Goal: Find specific page/section: Find specific page/section

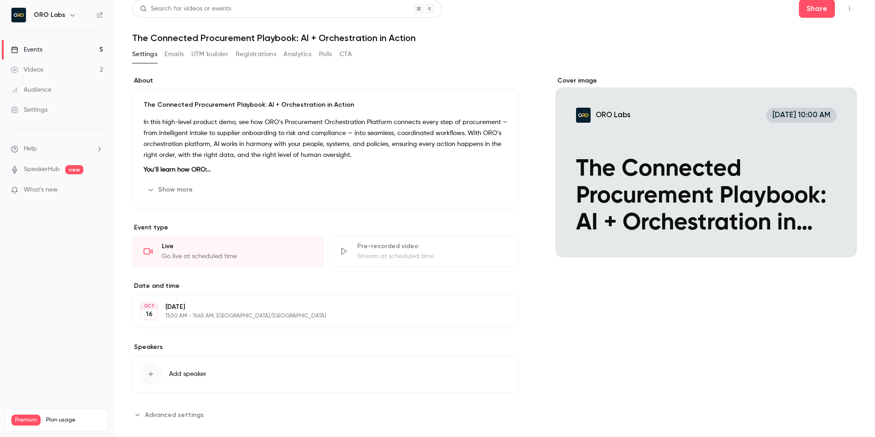
scroll to position [18, 0]
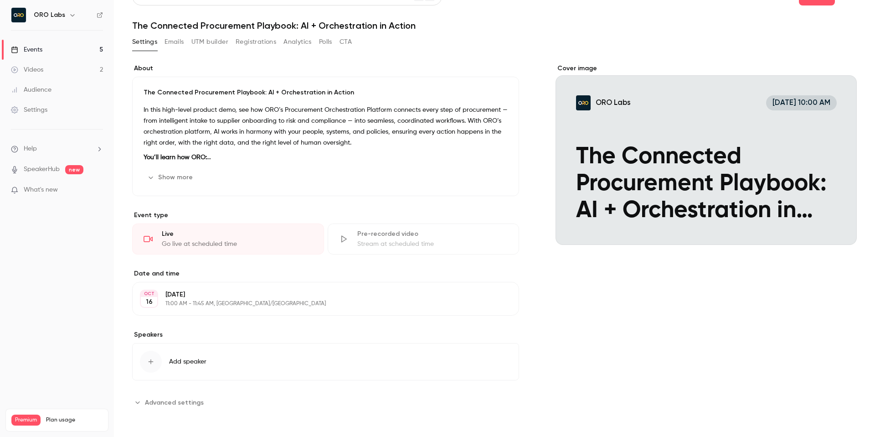
click at [196, 294] on p "[DATE]" at bounding box center [317, 294] width 305 height 9
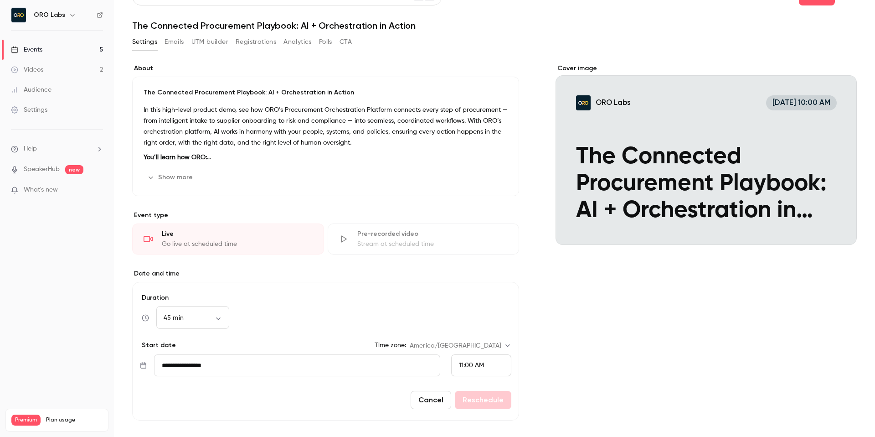
click at [254, 42] on button "Registrations" at bounding box center [256, 42] width 41 height 15
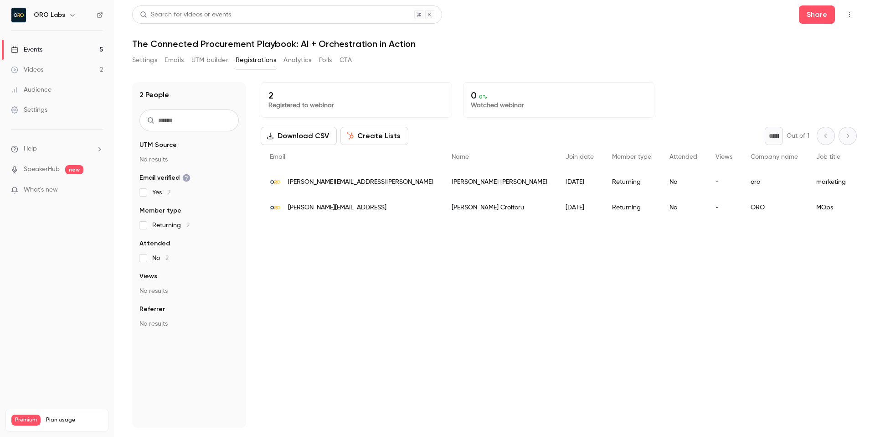
click at [46, 70] on link "Videos 2" at bounding box center [57, 70] width 114 height 20
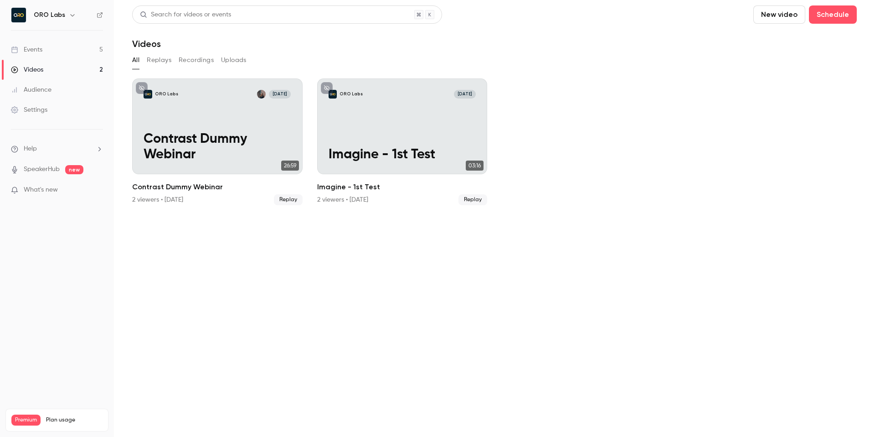
click at [72, 53] on link "Events 5" at bounding box center [57, 50] width 114 height 20
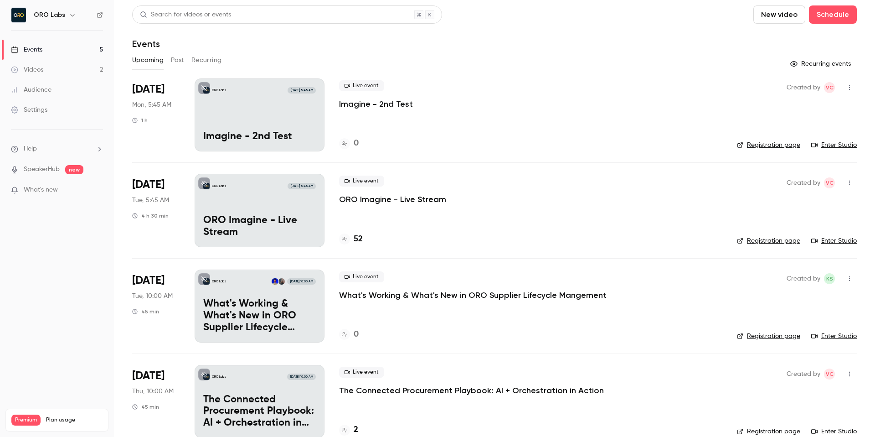
click at [52, 167] on link "SpeakerHub" at bounding box center [42, 170] width 36 height 10
click at [125, 5] on main "Search for videos or events New video Schedule Events Upcoming Past Recurring R…" at bounding box center [494, 218] width 761 height 437
